Goal: Find specific page/section: Find specific page/section

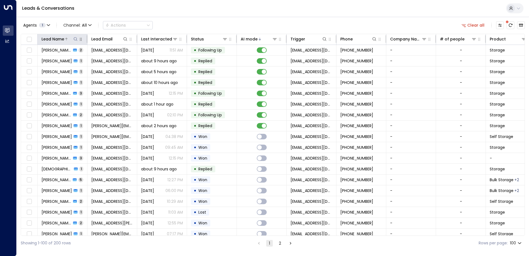
click at [75, 38] on icon at bounding box center [75, 39] width 4 height 4
type input "****"
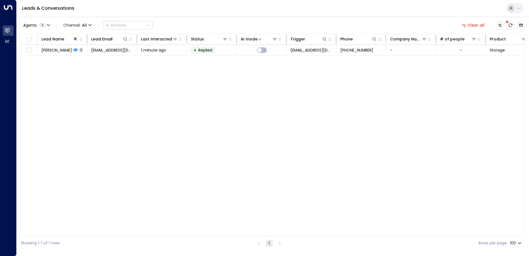
click at [130, 102] on div "Lead Name Lead Email Last Interacted Status AI mode Trigger Phone Company Name …" at bounding box center [273, 135] width 504 height 202
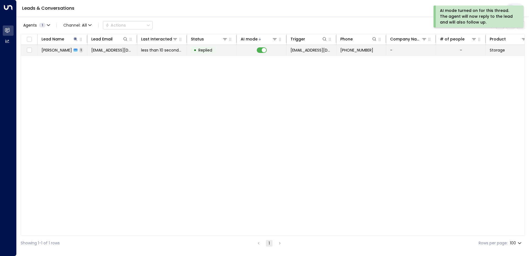
click at [81, 49] on td "[PERSON_NAME] 1" at bounding box center [63, 50] width 50 height 11
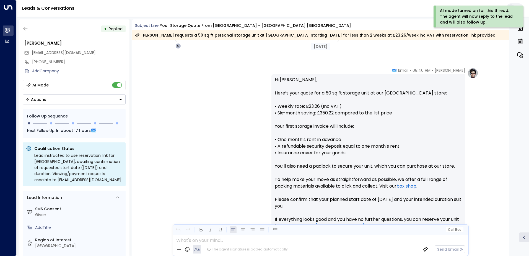
scroll to position [64, 0]
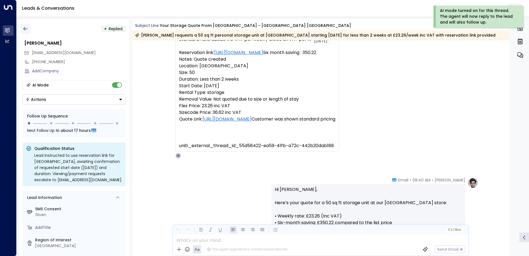
click at [28, 29] on button "button" at bounding box center [25, 29] width 10 height 10
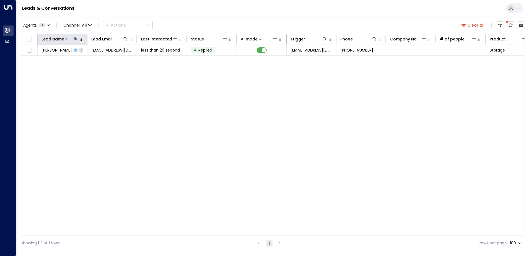
click at [76, 40] on icon at bounding box center [76, 39] width 4 height 4
click at [112, 59] on icon "button" at bounding box center [110, 59] width 4 height 4
